Goal: Task Accomplishment & Management: Use online tool/utility

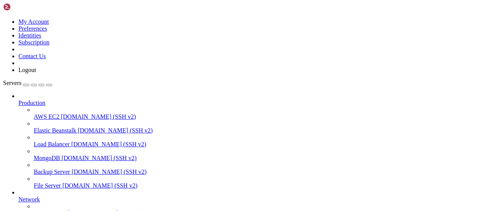
scroll to position [1715, 0]
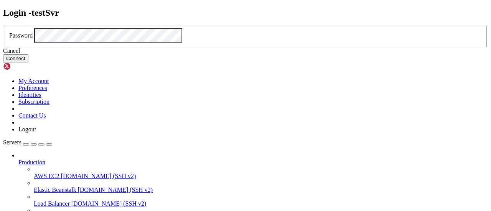
click at [28, 63] on button "Connect" at bounding box center [15, 58] width 25 height 8
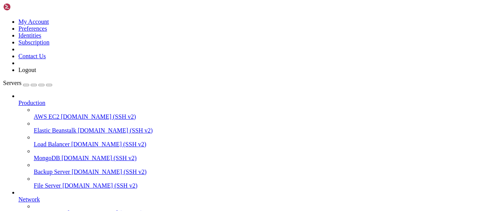
scroll to position [7082, 0]
copy x-row "283667"
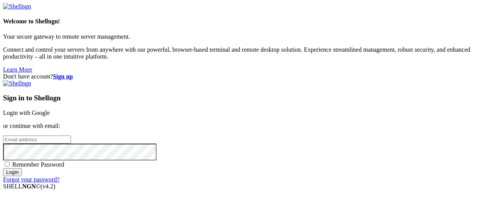
click at [50, 110] on link "Login with Google" at bounding box center [26, 113] width 47 height 7
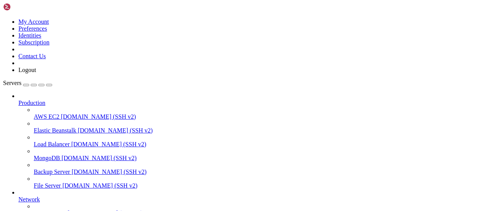
scroll to position [6815, 0]
drag, startPoint x: 143, startPoint y: 486, endPoint x: 29, endPoint y: 485, distance: 114.3
copy x-row "nohup ../venv/bin/python main.py &"
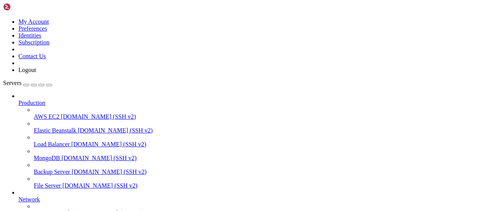
copy x-row "nohup ../venv/bin/python main.py &"
